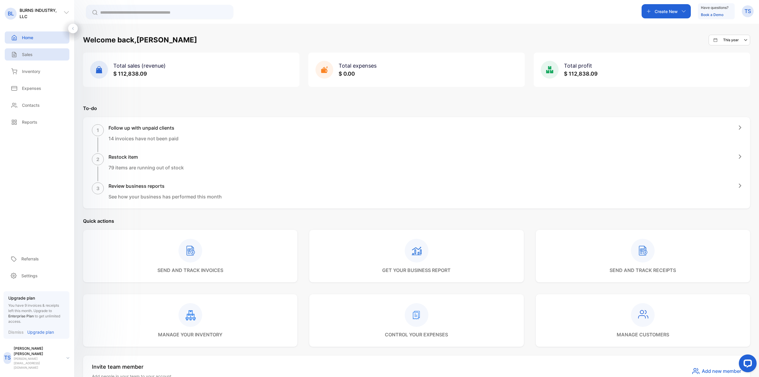
click at [34, 56] on div "Sales" at bounding box center [37, 54] width 65 height 12
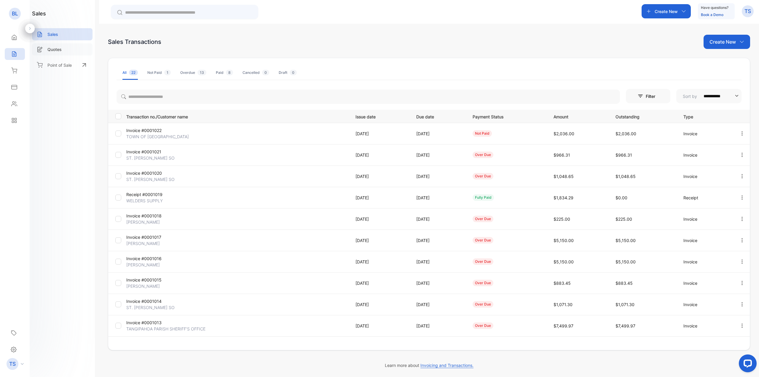
click at [69, 52] on div "Quotes" at bounding box center [62, 49] width 60 height 12
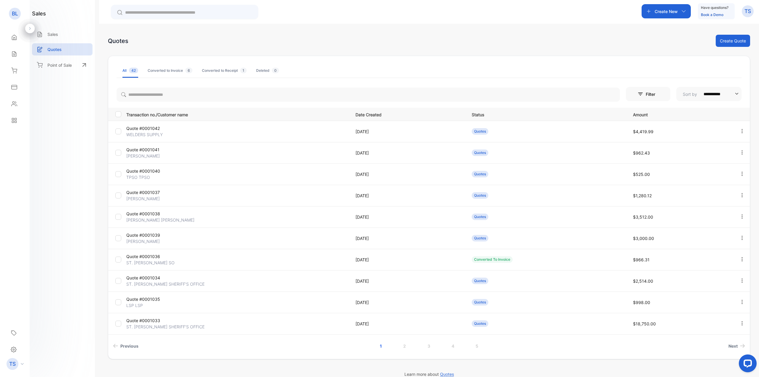
click at [164, 155] on p "[PERSON_NAME]" at bounding box center [163, 156] width 74 height 6
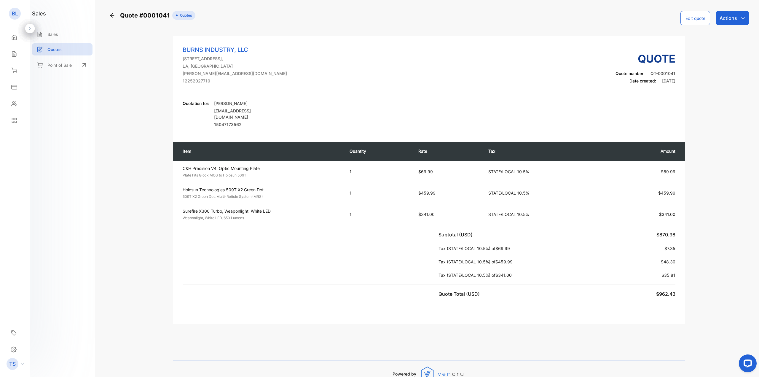
click at [729, 17] on p "Actions" at bounding box center [728, 18] width 17 height 7
click at [734, 42] on div "Convert to Invoice" at bounding box center [720, 38] width 56 height 12
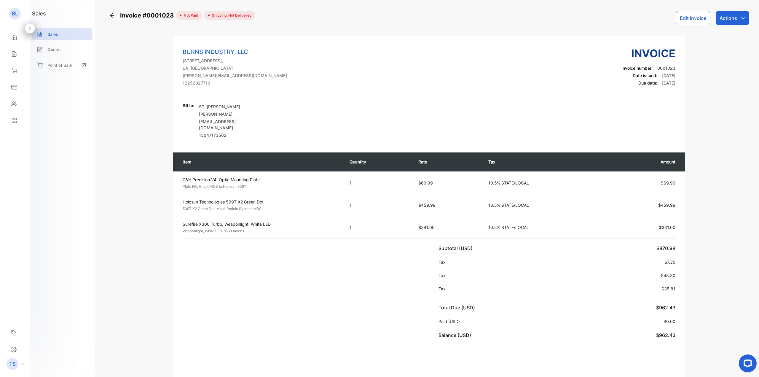
click at [739, 14] on div "Actions" at bounding box center [732, 18] width 33 height 14
click at [721, 167] on div "Download PDF" at bounding box center [719, 168] width 58 height 12
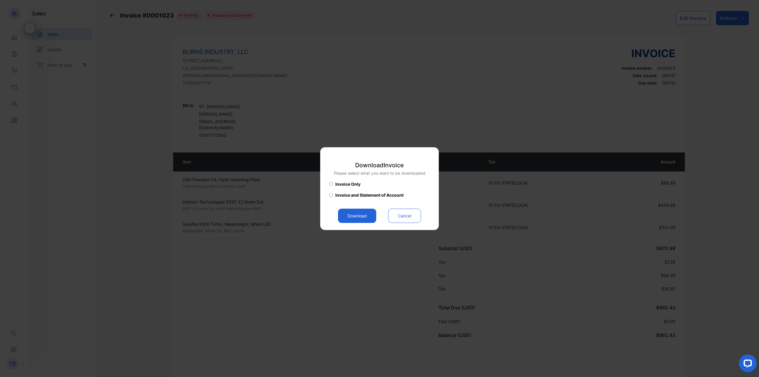
click at [358, 217] on button "Download" at bounding box center [357, 215] width 38 height 14
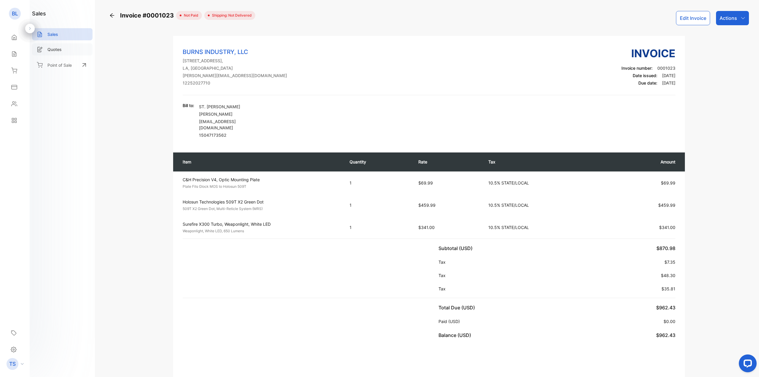
click at [53, 46] on div "Quotes" at bounding box center [62, 49] width 60 height 12
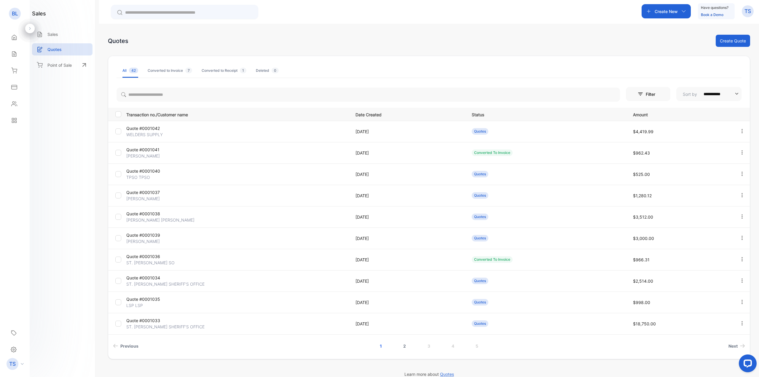
click at [407, 348] on link "2" at bounding box center [404, 345] width 17 height 11
click at [19, 38] on div "Home" at bounding box center [15, 37] width 20 height 12
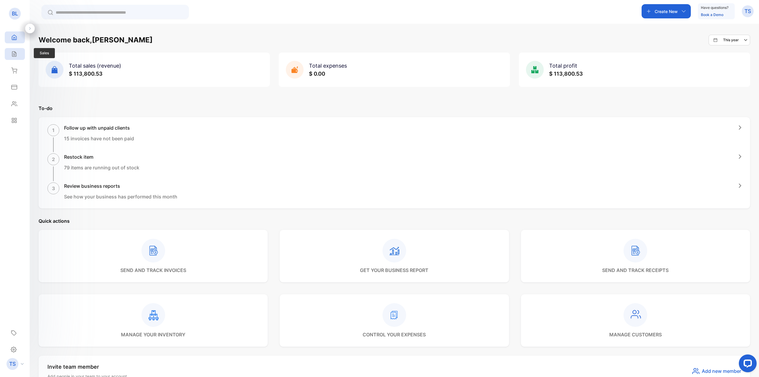
click at [12, 55] on icon at bounding box center [14, 54] width 6 height 6
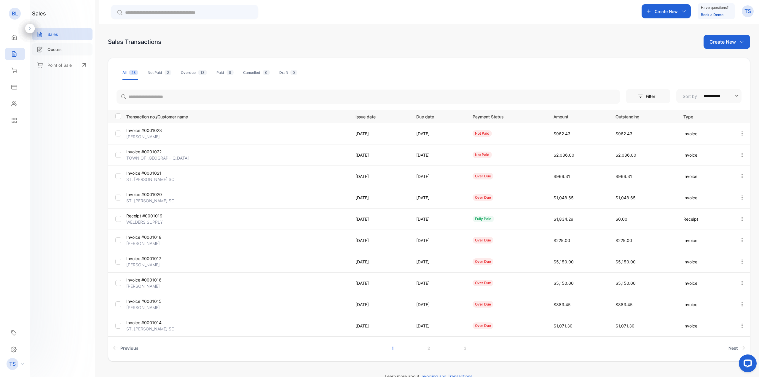
click at [65, 51] on div "Quotes" at bounding box center [62, 49] width 60 height 12
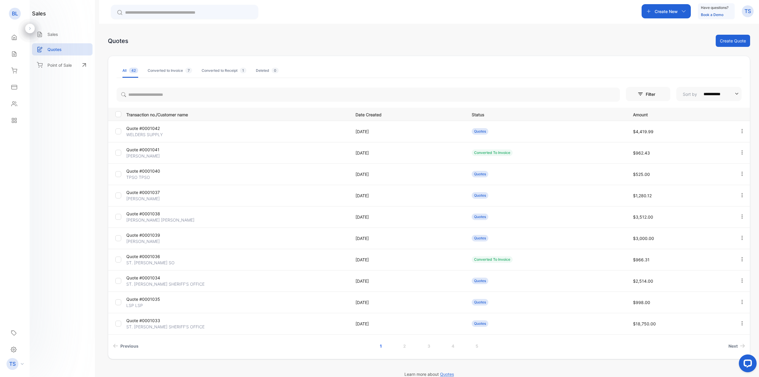
click at [147, 196] on p "[PERSON_NAME]" at bounding box center [163, 198] width 74 height 6
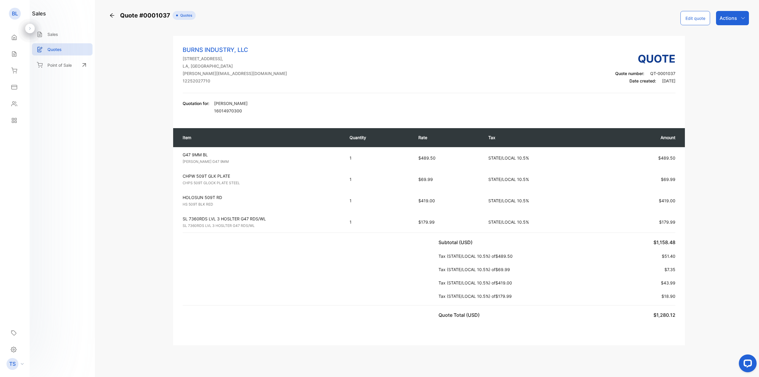
click at [738, 18] on div "Actions" at bounding box center [732, 18] width 33 height 14
click at [720, 112] on div "Print Quote" at bounding box center [720, 112] width 56 height 12
